Goal: Navigation & Orientation: Find specific page/section

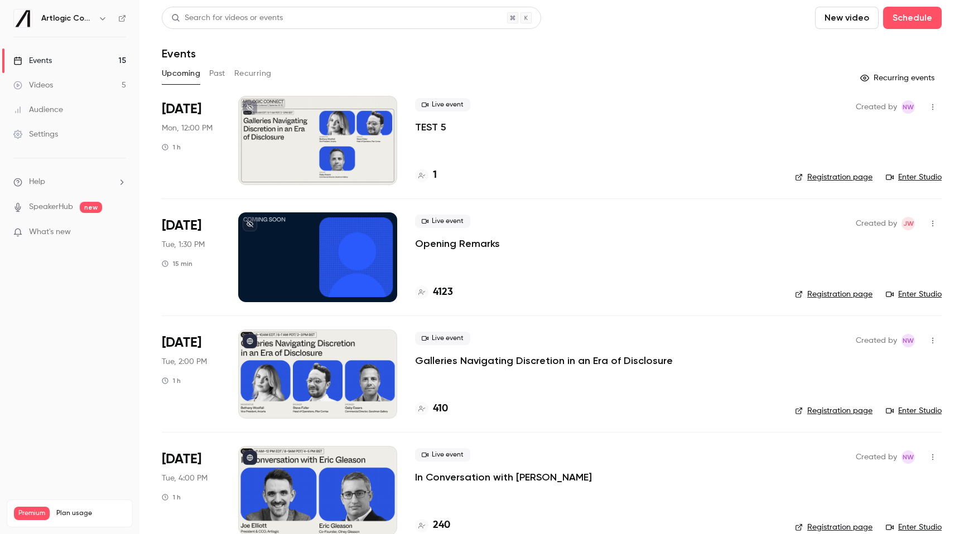
click at [221, 69] on button "Past" at bounding box center [217, 74] width 16 height 18
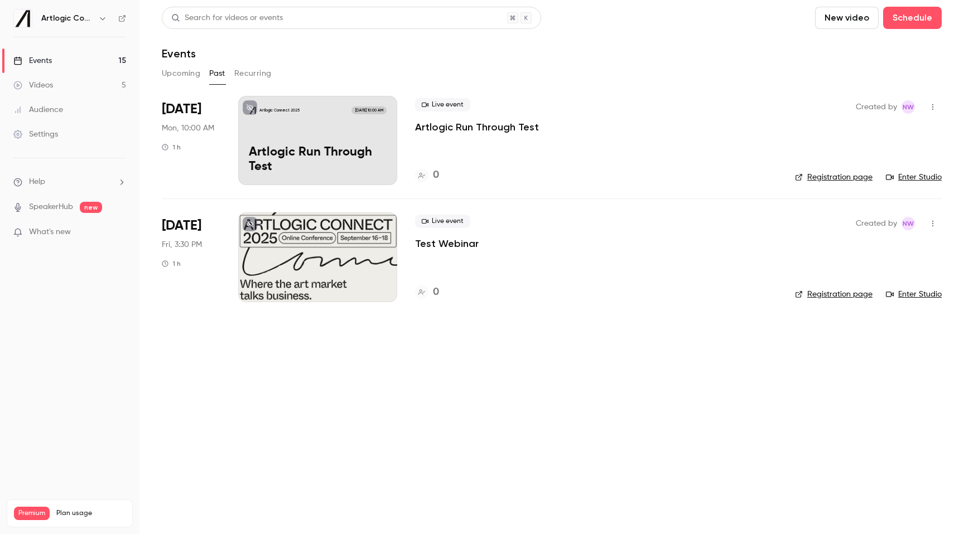
click at [239, 77] on button "Recurring" at bounding box center [252, 74] width 37 height 18
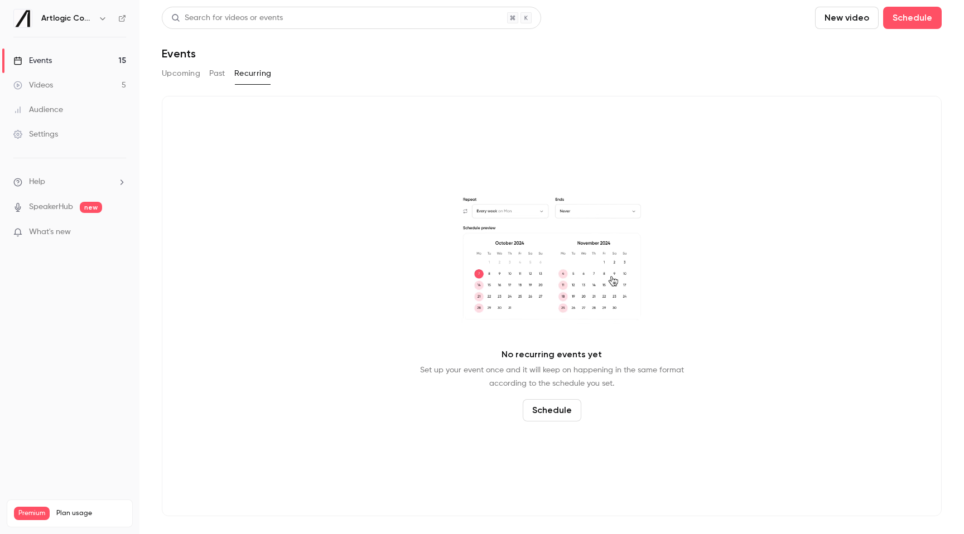
click at [216, 74] on button "Past" at bounding box center [217, 74] width 16 height 18
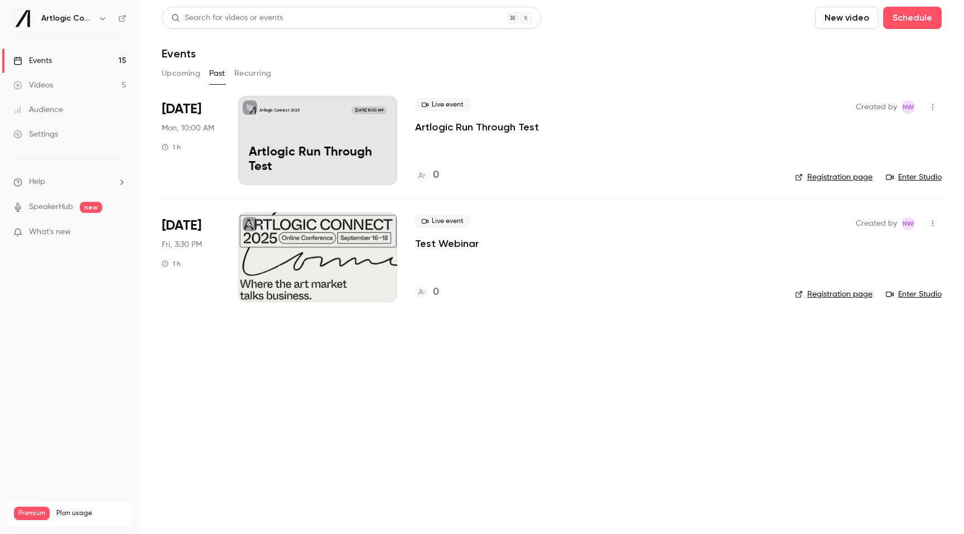
click at [185, 74] on button "Upcoming" at bounding box center [181, 74] width 38 height 18
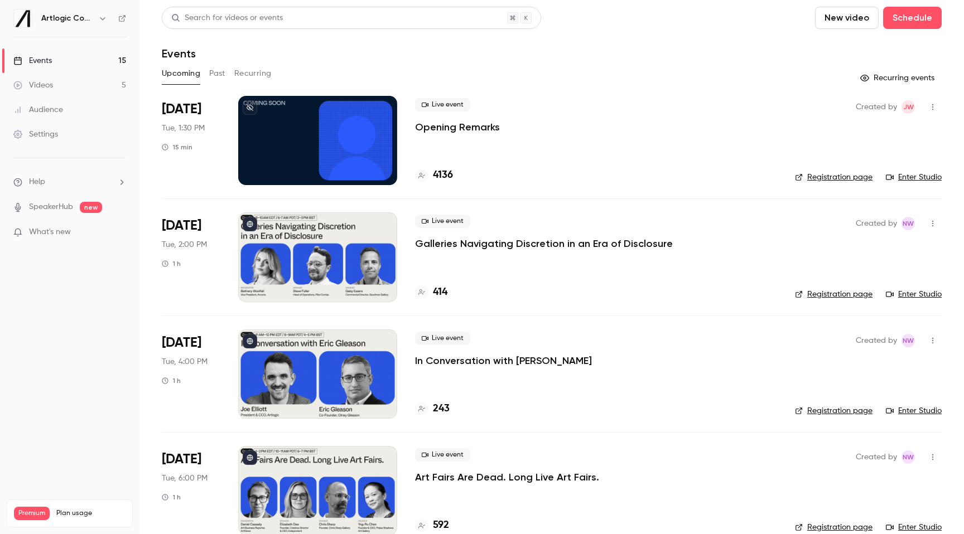
click at [263, 72] on button "Recurring" at bounding box center [252, 74] width 37 height 18
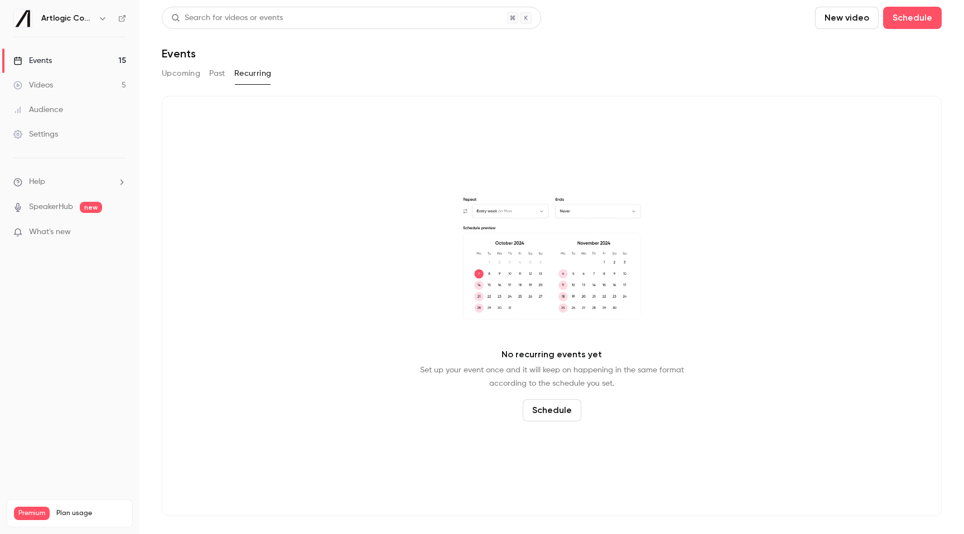
click at [187, 80] on button "Upcoming" at bounding box center [181, 74] width 38 height 18
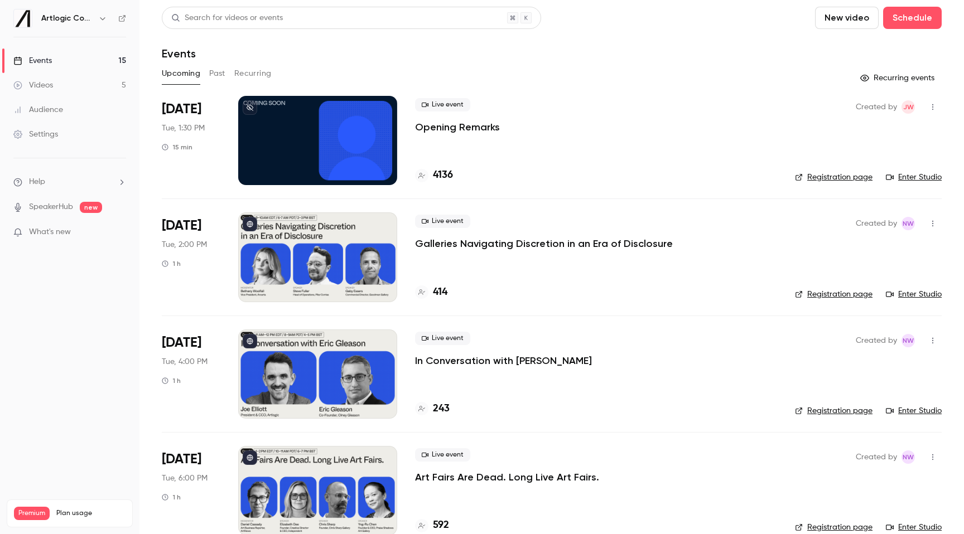
click at [57, 133] on div "Settings" at bounding box center [35, 134] width 45 height 11
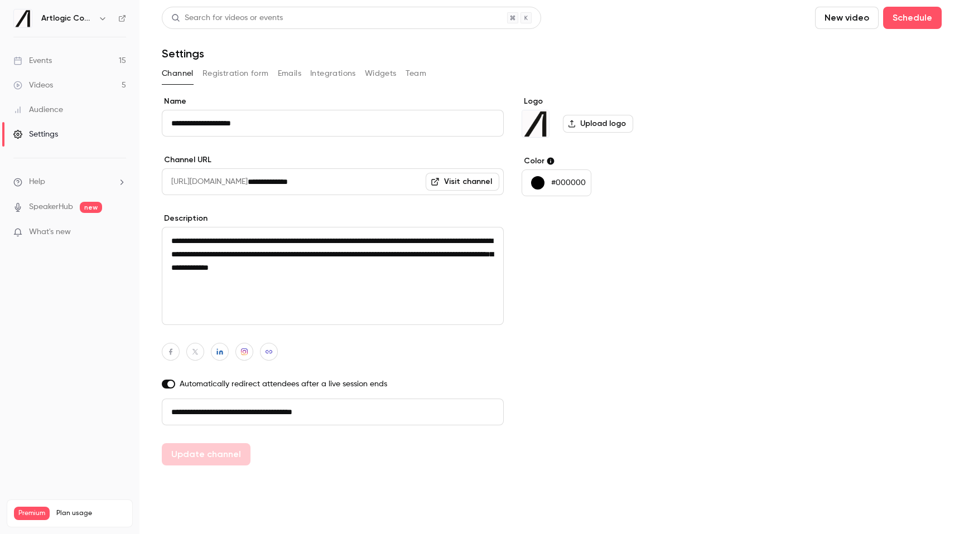
click at [36, 49] on link "Events 15" at bounding box center [69, 61] width 139 height 25
